Goal: Task Accomplishment & Management: Use online tool/utility

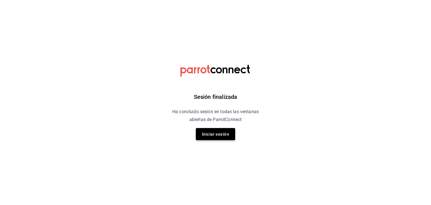
click at [228, 129] on button "Iniciar sesión" at bounding box center [215, 134] width 39 height 12
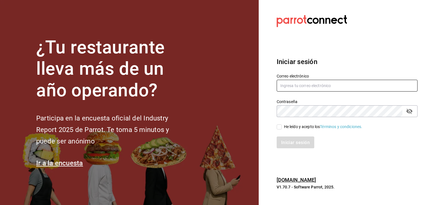
click at [355, 82] on input "text" at bounding box center [347, 86] width 141 height 12
type input "[EMAIL_ADDRESS][PERSON_NAME][DOMAIN_NAME]"
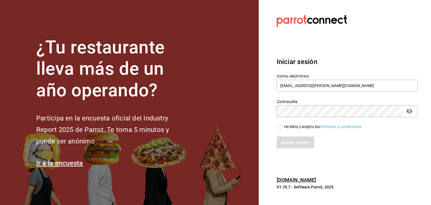
click at [279, 126] on input "He leído y acepto los Términos y condiciones." at bounding box center [279, 126] width 5 height 5
checkbox input "true"
click at [292, 140] on font "Iniciar sesión" at bounding box center [296, 142] width 29 height 5
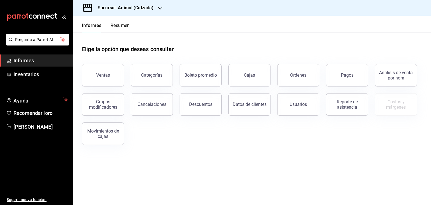
click at [158, 6] on icon "button" at bounding box center [160, 8] width 4 height 4
click at [138, 34] on div "Mochomos (Metepec)" at bounding box center [115, 37] width 75 height 6
click at [118, 67] on button "Ventas" at bounding box center [103, 75] width 42 height 22
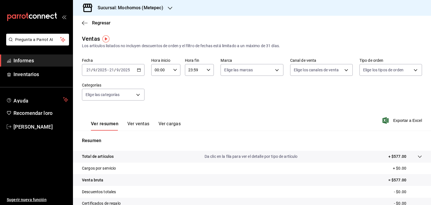
click at [135, 70] on div "2025-09-21 21 / 9 / 2025 - 2025-09-21 21 / 9 / 2025" at bounding box center [113, 70] width 63 height 12
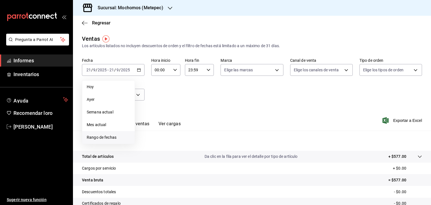
click at [111, 132] on li "Rango de fechas" at bounding box center [108, 137] width 53 height 13
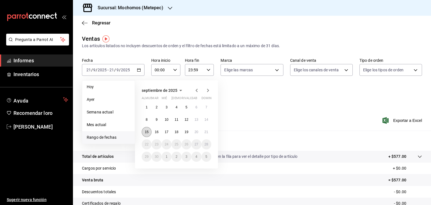
click at [147, 128] on button "15" at bounding box center [147, 132] width 10 height 10
click at [208, 131] on button "21" at bounding box center [207, 132] width 10 height 10
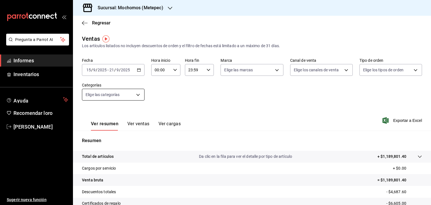
click at [140, 94] on body "Pregunta a Parrot AI Informes Inventarios Ayuda Recomendar loro Cristian Mercad…" at bounding box center [215, 102] width 431 height 205
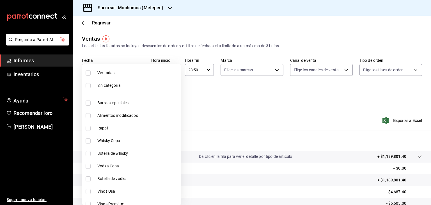
click at [108, 71] on font "Ver todas" at bounding box center [105, 72] width 17 height 4
type input "c9cbc288-c827-488d-81f5-370afefb1912,46081463-7037-4dd2-a9ab-e56ff6a8fa7c,bf958…"
checkbox input "true"
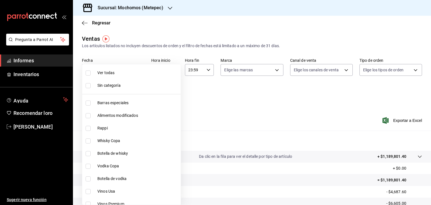
checkbox input "true"
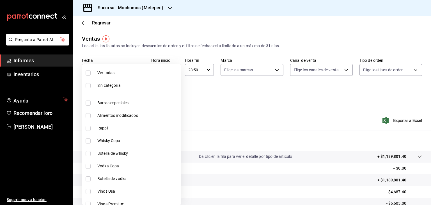
checkbox input "true"
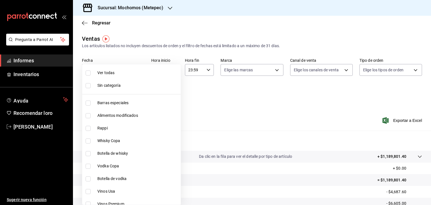
checkbox input "true"
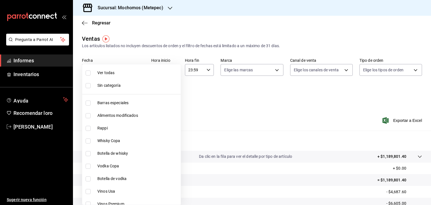
checkbox input "true"
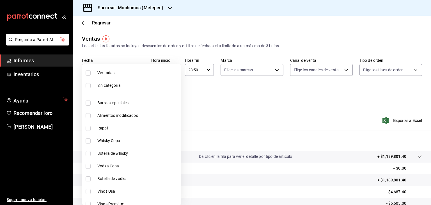
checkbox input "true"
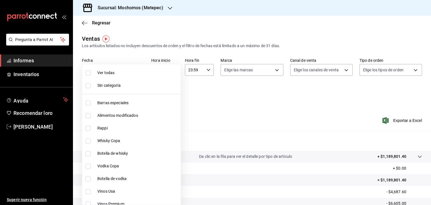
checkbox input "true"
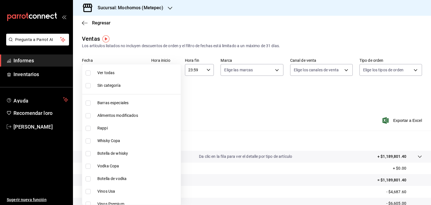
checkbox input "true"
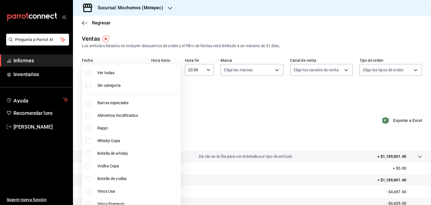
checkbox input "true"
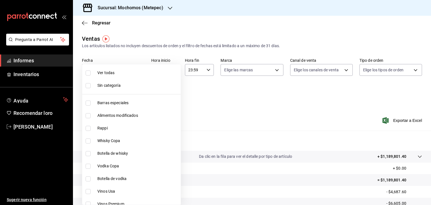
checkbox input "true"
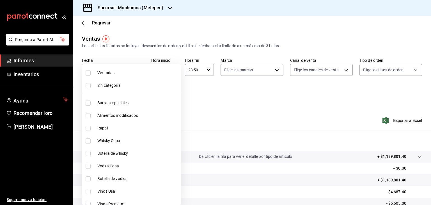
checkbox input "true"
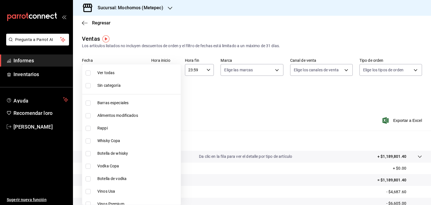
checkbox input "true"
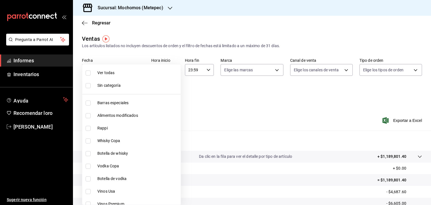
checkbox input "true"
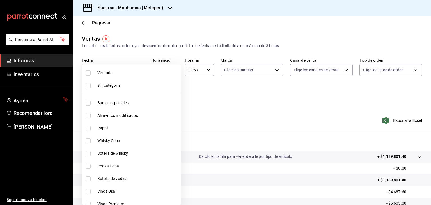
checkbox input "true"
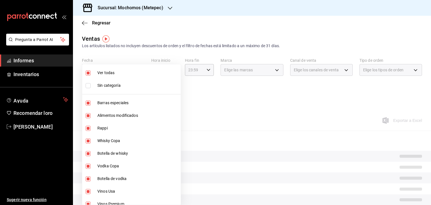
click at [189, 89] on div at bounding box center [215, 102] width 431 height 205
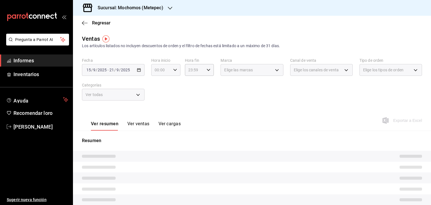
click at [175, 74] on div "00:00 Hora inicio" at bounding box center [165, 70] width 29 height 12
click at [159, 93] on button "05" at bounding box center [158, 88] width 12 height 11
type input "05:00"
click at [196, 73] on div at bounding box center [215, 102] width 431 height 205
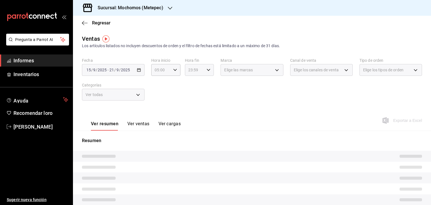
click at [207, 71] on icon "button" at bounding box center [209, 70] width 4 height 4
click at [191, 104] on font "05" at bounding box center [191, 104] width 4 height 4
click at [207, 86] on font "00" at bounding box center [205, 84] width 4 height 4
type input "05:00"
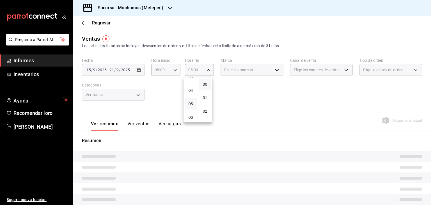
click at [253, 89] on div at bounding box center [215, 102] width 431 height 205
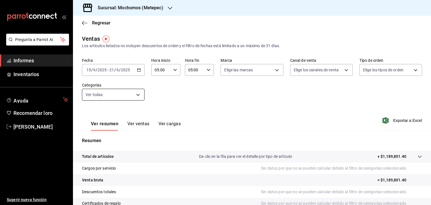
click at [135, 93] on body "Pregunta a Parrot AI Informes Inventarios Ayuda Recomendar loro Cristian Mercad…" at bounding box center [215, 102] width 431 height 205
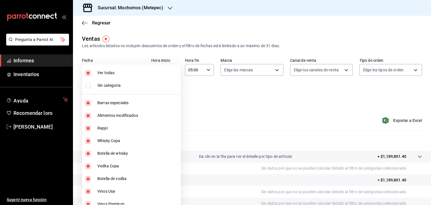
click at [113, 76] on span "Ver todas" at bounding box center [137, 73] width 81 height 6
checkbox input "false"
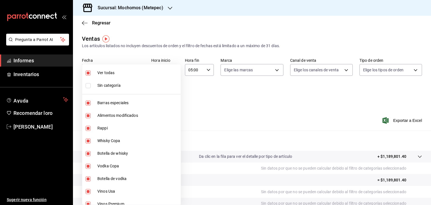
checkbox input "false"
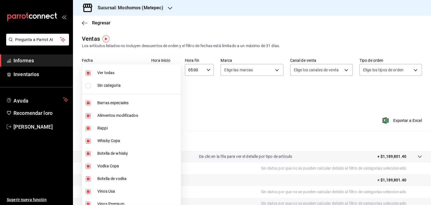
checkbox input "false"
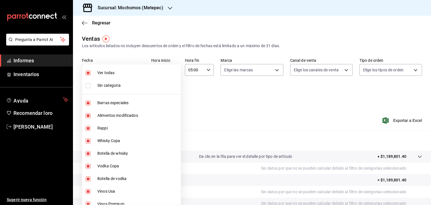
checkbox input "false"
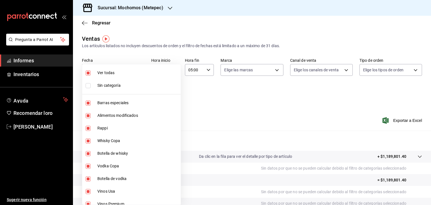
checkbox input "false"
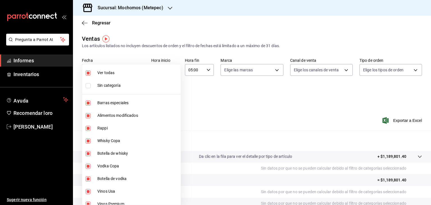
checkbox input "false"
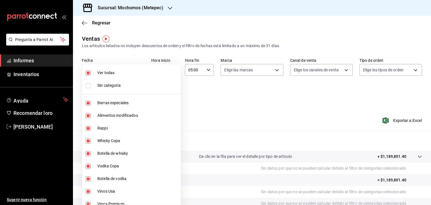
checkbox input "false"
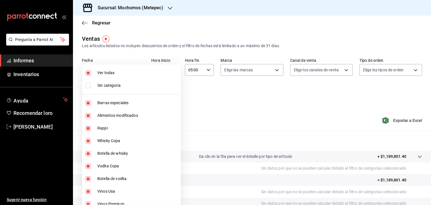
checkbox input "false"
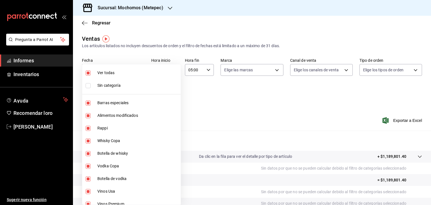
checkbox input "false"
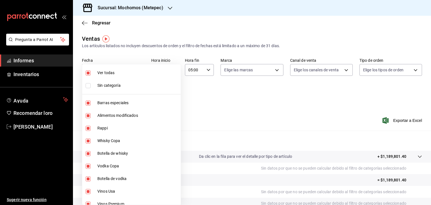
checkbox input "false"
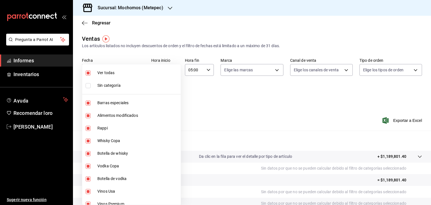
checkbox input "false"
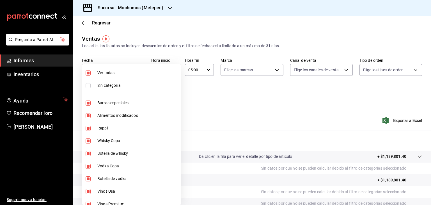
checkbox input "false"
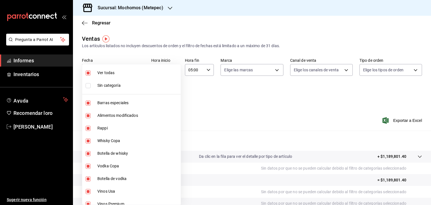
checkbox input "false"
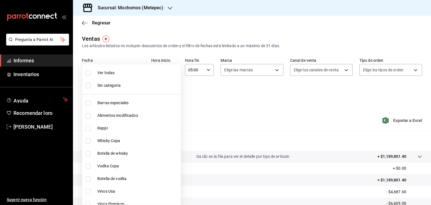
click at [113, 102] on font "Barras especiales" at bounding box center [112, 103] width 31 height 4
type input "c9cbc288-c827-488d-81f5-370afefb1912"
checkbox input "true"
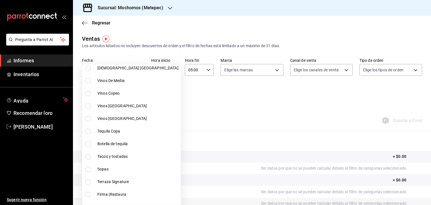
scroll to position [218, 0]
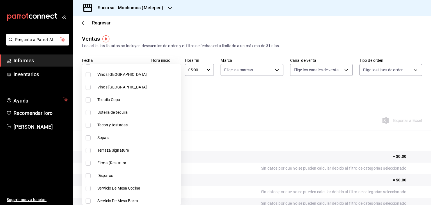
click at [116, 149] on font "Terraza Signature" at bounding box center [112, 150] width 31 height 4
type input "c9cbc288-c827-488d-81f5-370afefb1912,a04e315e-dd72-419a-8130-7075e7f674dd"
checkbox input "true"
click at [109, 161] on font "Firma (Restaura" at bounding box center [111, 163] width 29 height 4
type input "c9cbc288-c827-488d-81f5-370afefb1912,a04e315e-dd72-419a-8130-7075e7f674dd,aef3f…"
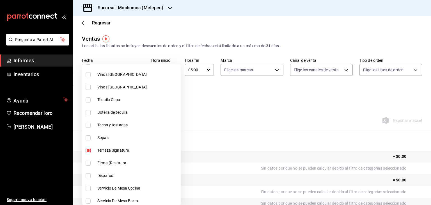
checkbox input "true"
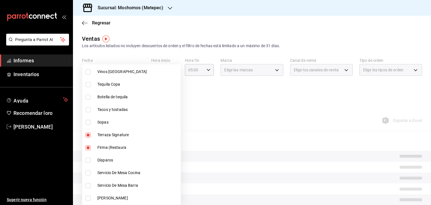
scroll to position [234, 0]
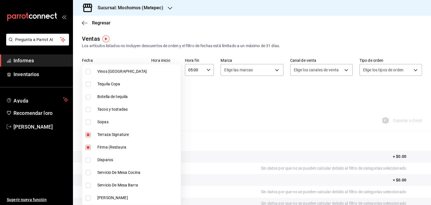
click at [109, 161] on font "Disparos" at bounding box center [105, 160] width 16 height 4
type input "c9cbc288-c827-488d-81f5-370afefb1912,a04e315e-dd72-419a-8130-7075e7f674dd,aef3f…"
checkbox input "true"
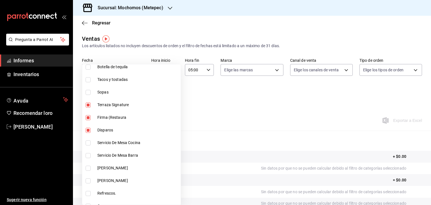
scroll to position [264, 0]
click at [117, 153] on font "Servicio De Mesa Barra" at bounding box center [117, 155] width 41 height 4
type input "c9cbc288-c827-488d-81f5-370afefb1912,a04e315e-dd72-419a-8130-7075e7f674dd,aef3f…"
checkbox input "true"
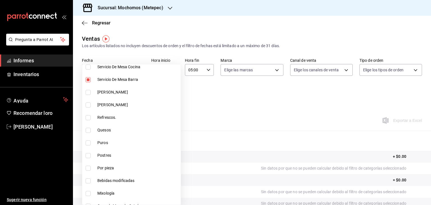
scroll to position [342, 0]
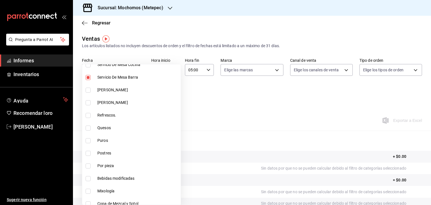
click at [110, 191] on font "Mixología" at bounding box center [105, 191] width 17 height 4
type input "c9cbc288-c827-488d-81f5-370afefb1912,a04e315e-dd72-419a-8130-7075e7f674dd,aef3f…"
checkbox input "true"
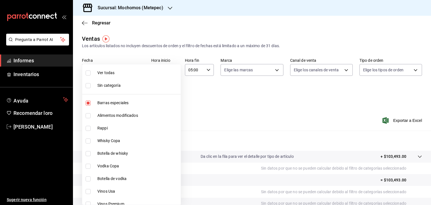
click at [252, 118] on div at bounding box center [215, 102] width 431 height 205
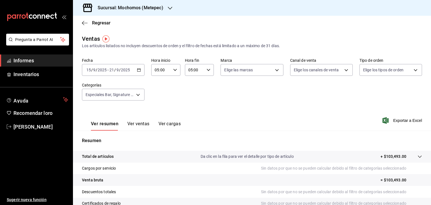
click at [141, 69] on div "2025-09-15 15 / 9 / 2025 - 2025-09-21 21 / 9 / 2025" at bounding box center [113, 70] width 63 height 12
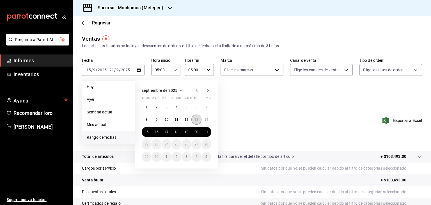
click at [200, 119] on button "13" at bounding box center [197, 120] width 10 height 10
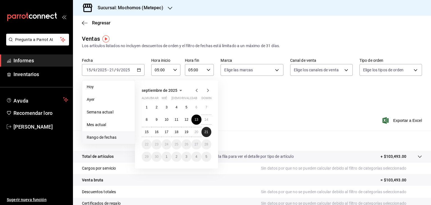
click at [207, 130] on font "21" at bounding box center [207, 132] width 4 height 4
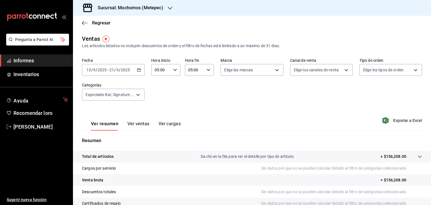
click at [138, 69] on \(Stroke\) "button" at bounding box center [139, 69] width 3 height 0
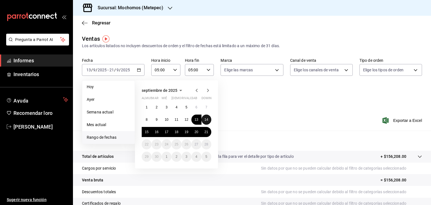
click at [209, 119] on button "14" at bounding box center [207, 120] width 10 height 10
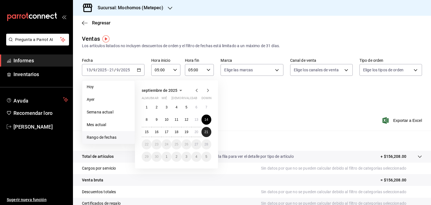
click at [207, 132] on font "21" at bounding box center [207, 132] width 4 height 4
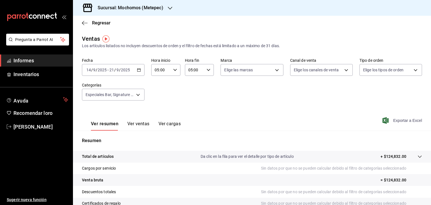
click at [408, 119] on font "Exportar a Excel" at bounding box center [407, 120] width 29 height 4
